Goal: Check status: Check status

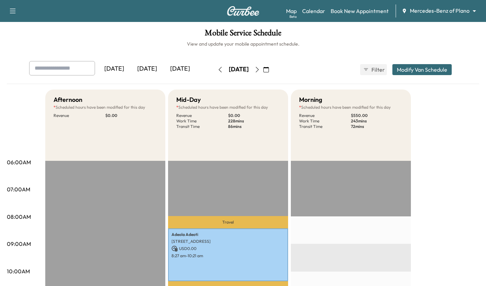
click at [260, 70] on icon "button" at bounding box center [256, 69] width 5 height 5
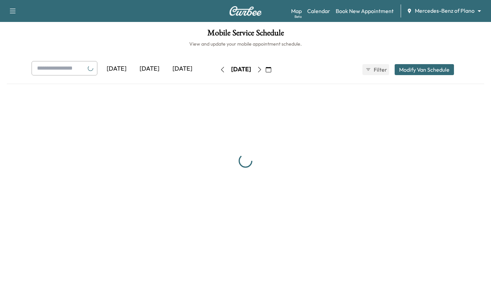
click at [265, 71] on button "button" at bounding box center [260, 69] width 12 height 11
click at [265, 74] on button "button" at bounding box center [260, 69] width 12 height 11
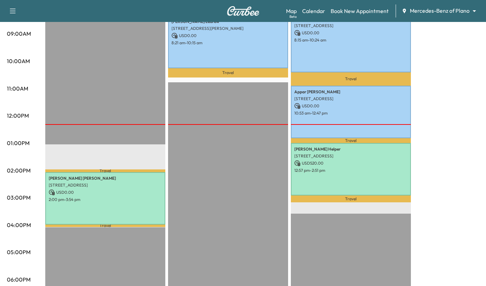
scroll to position [211, 0]
